Goal: Navigation & Orientation: Find specific page/section

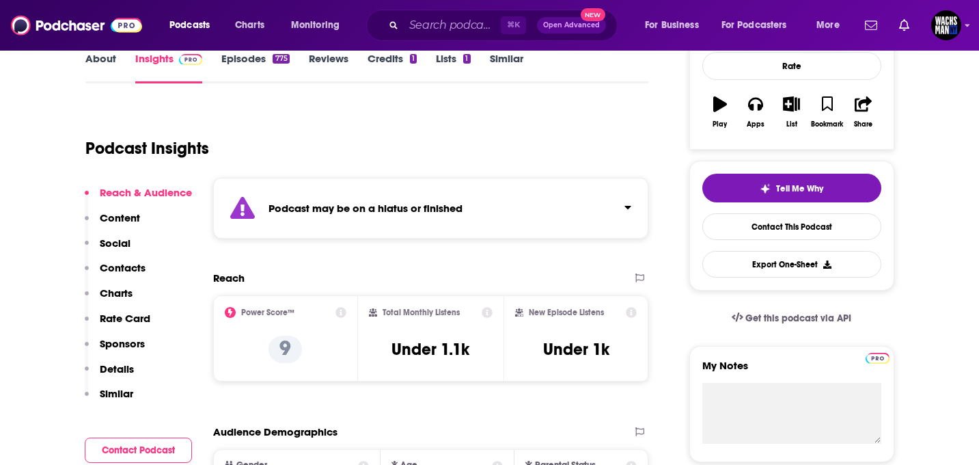
scroll to position [236, 0]
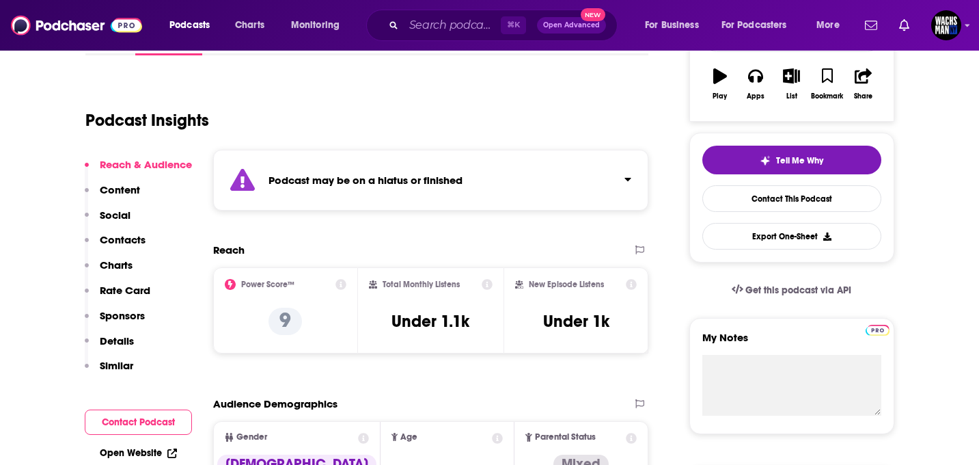
click at [122, 187] on p "Content" at bounding box center [120, 189] width 40 height 13
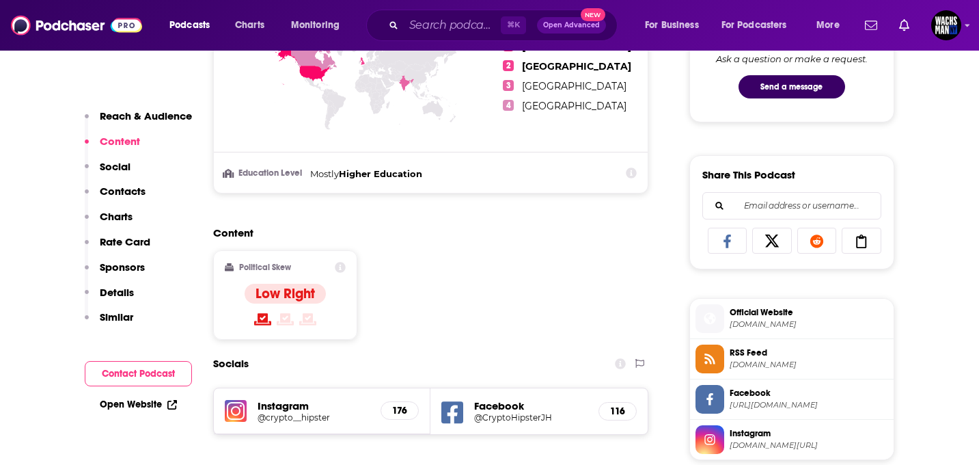
scroll to position [789, 0]
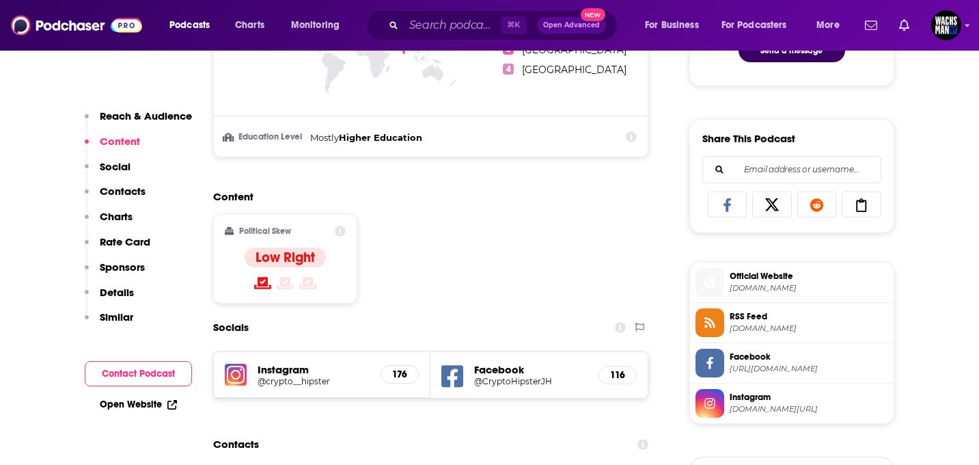
click at [120, 185] on p "Contacts" at bounding box center [123, 191] width 46 height 13
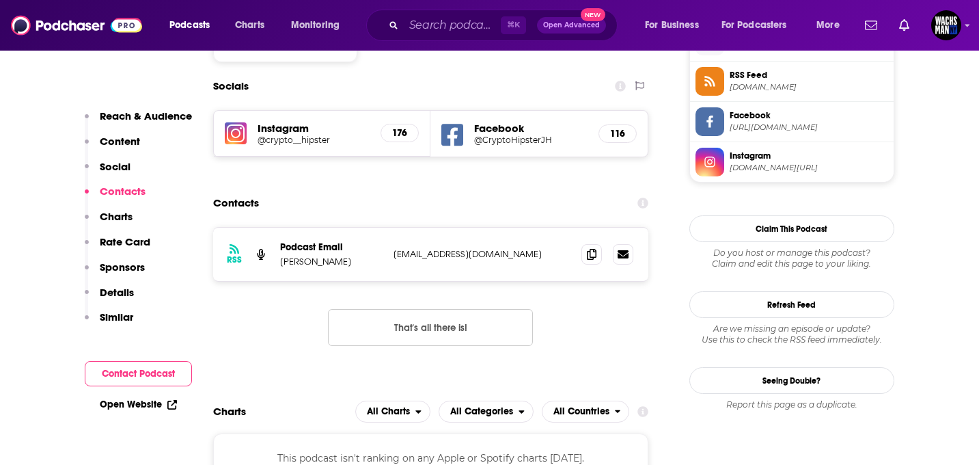
scroll to position [1031, 0]
click at [118, 213] on p "Charts" at bounding box center [116, 216] width 33 height 13
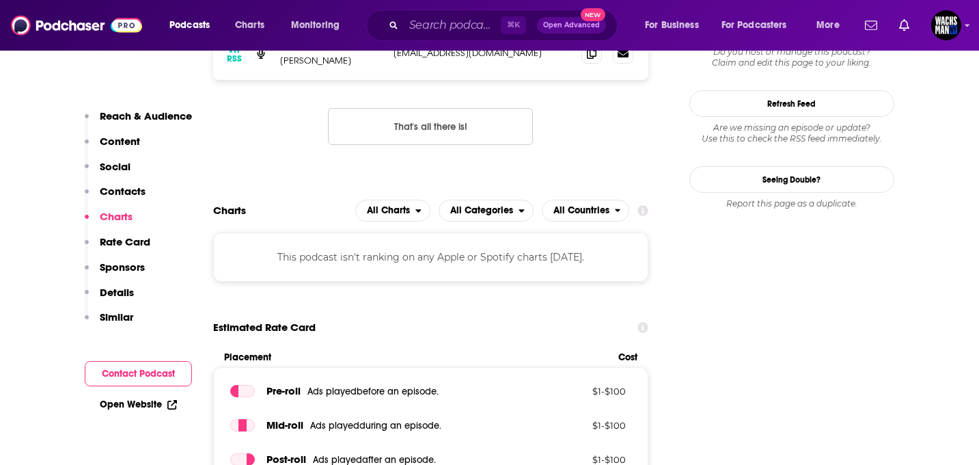
scroll to position [1241, 0]
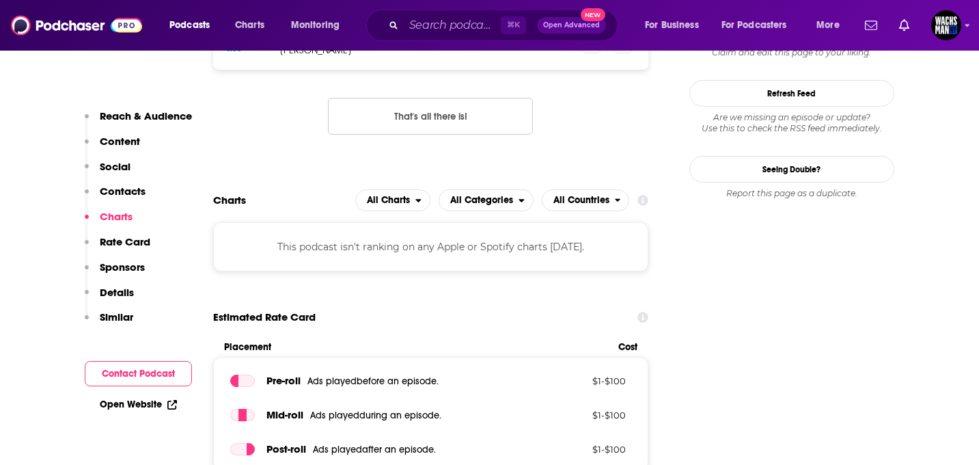
click at [122, 241] on p "Rate Card" at bounding box center [125, 241] width 51 height 13
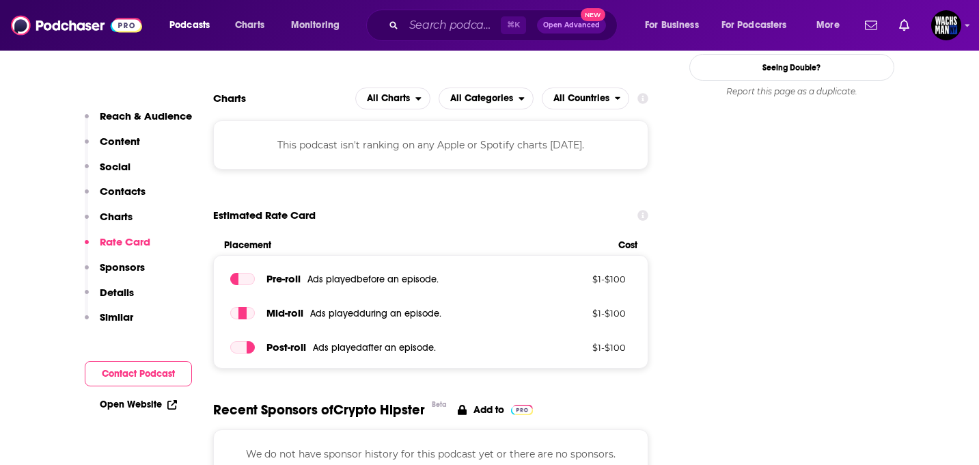
scroll to position [1356, 0]
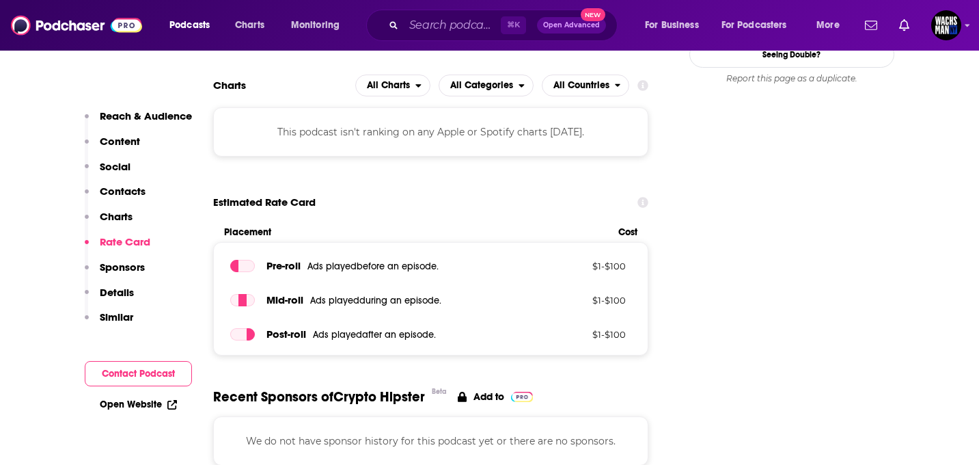
click at [126, 261] on p "Sponsors" at bounding box center [122, 266] width 45 height 13
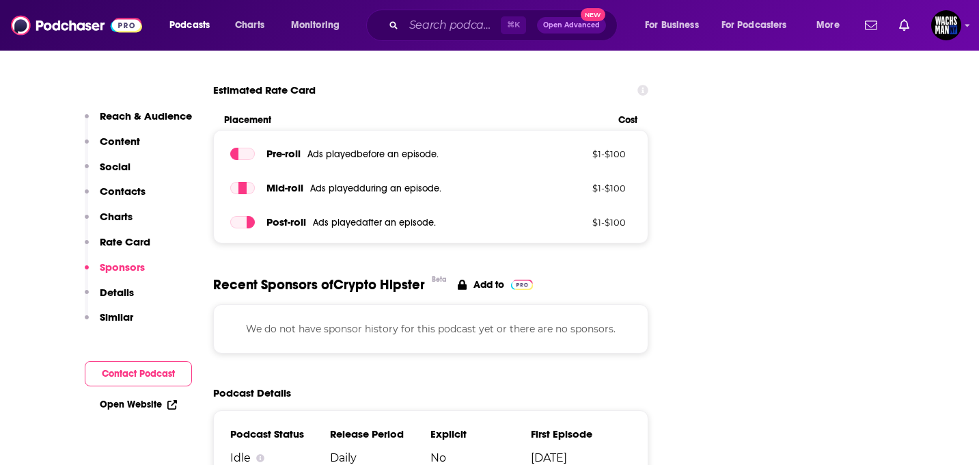
scroll to position [1555, 0]
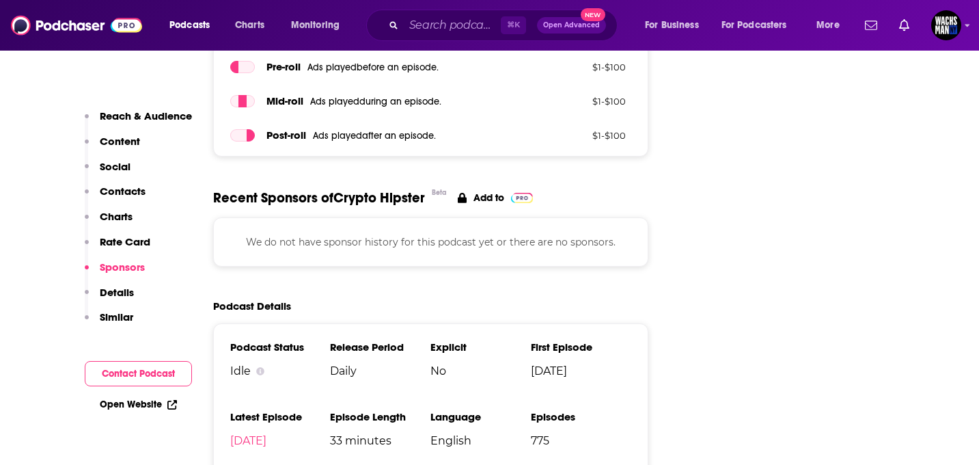
click at [122, 291] on p "Details" at bounding box center [117, 292] width 34 height 13
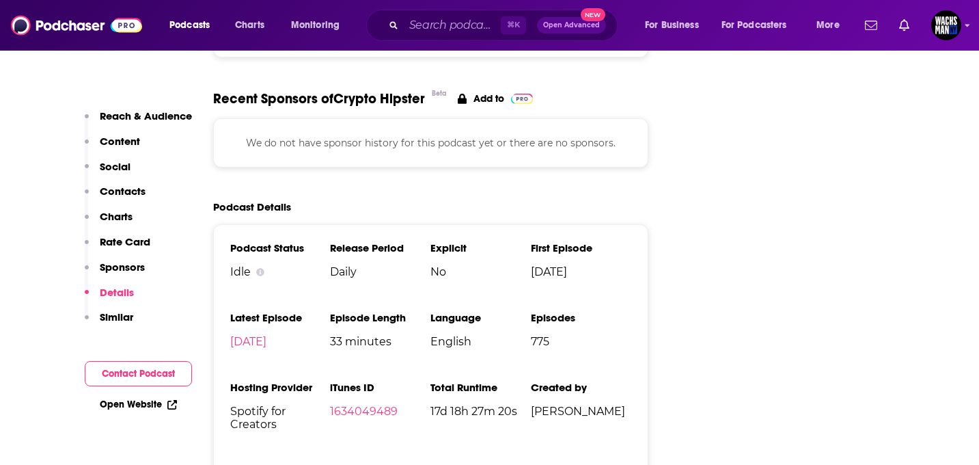
scroll to position [1665, 0]
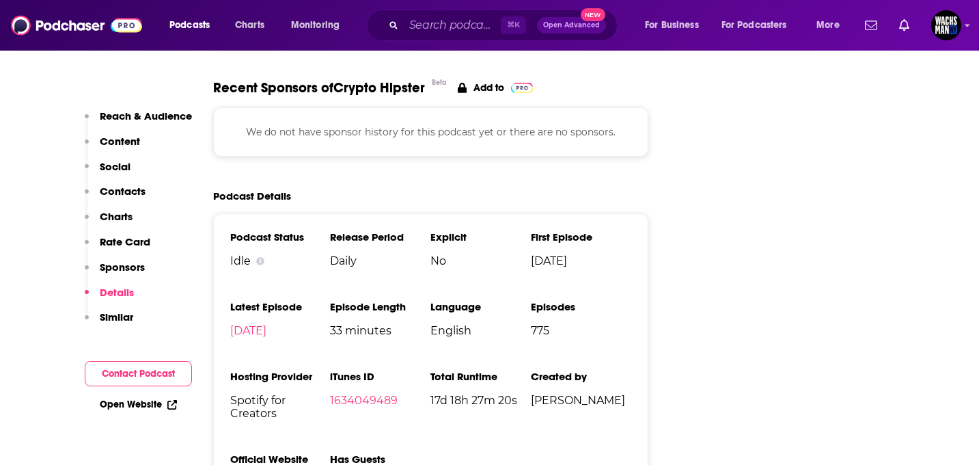
click at [122, 314] on p "Similar" at bounding box center [116, 316] width 33 height 13
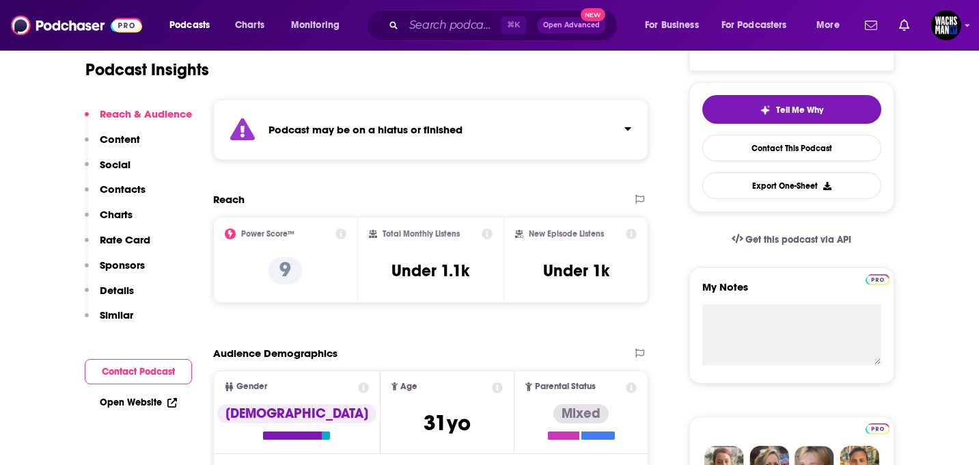
scroll to position [0, 0]
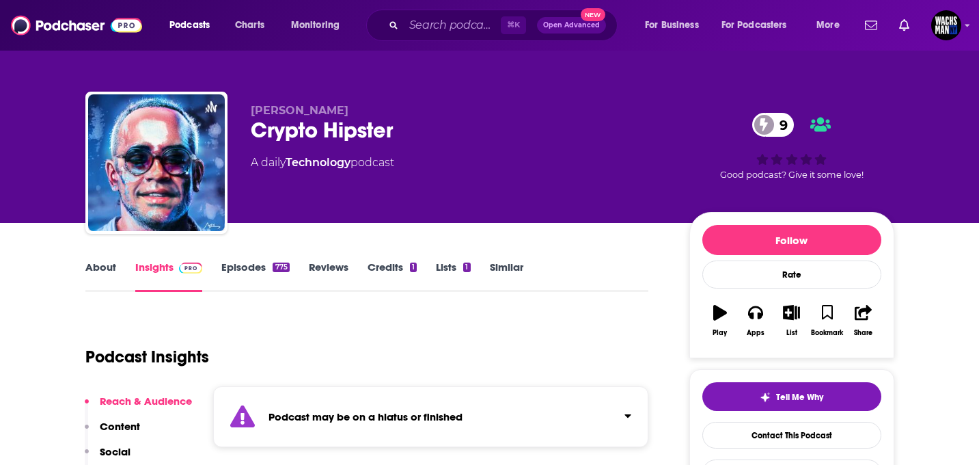
click at [243, 264] on link "Episodes 775" at bounding box center [255, 275] width 68 height 31
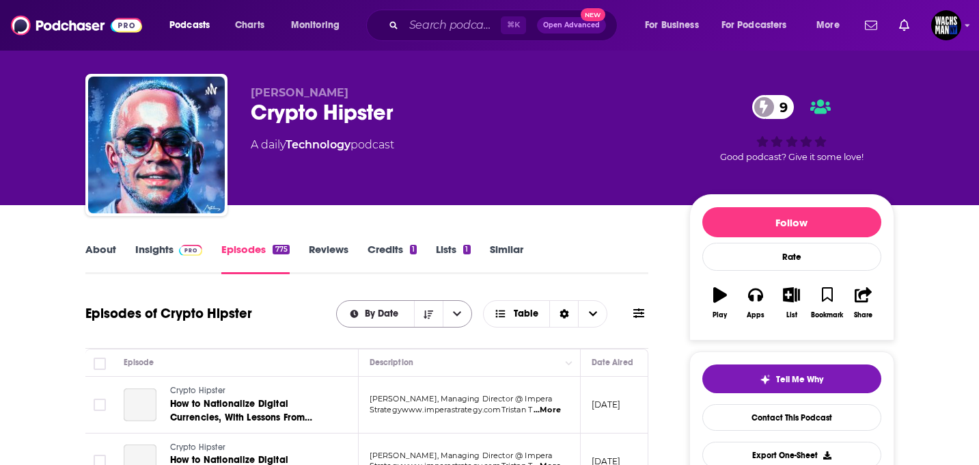
scroll to position [174, 0]
